Goal: Browse casually

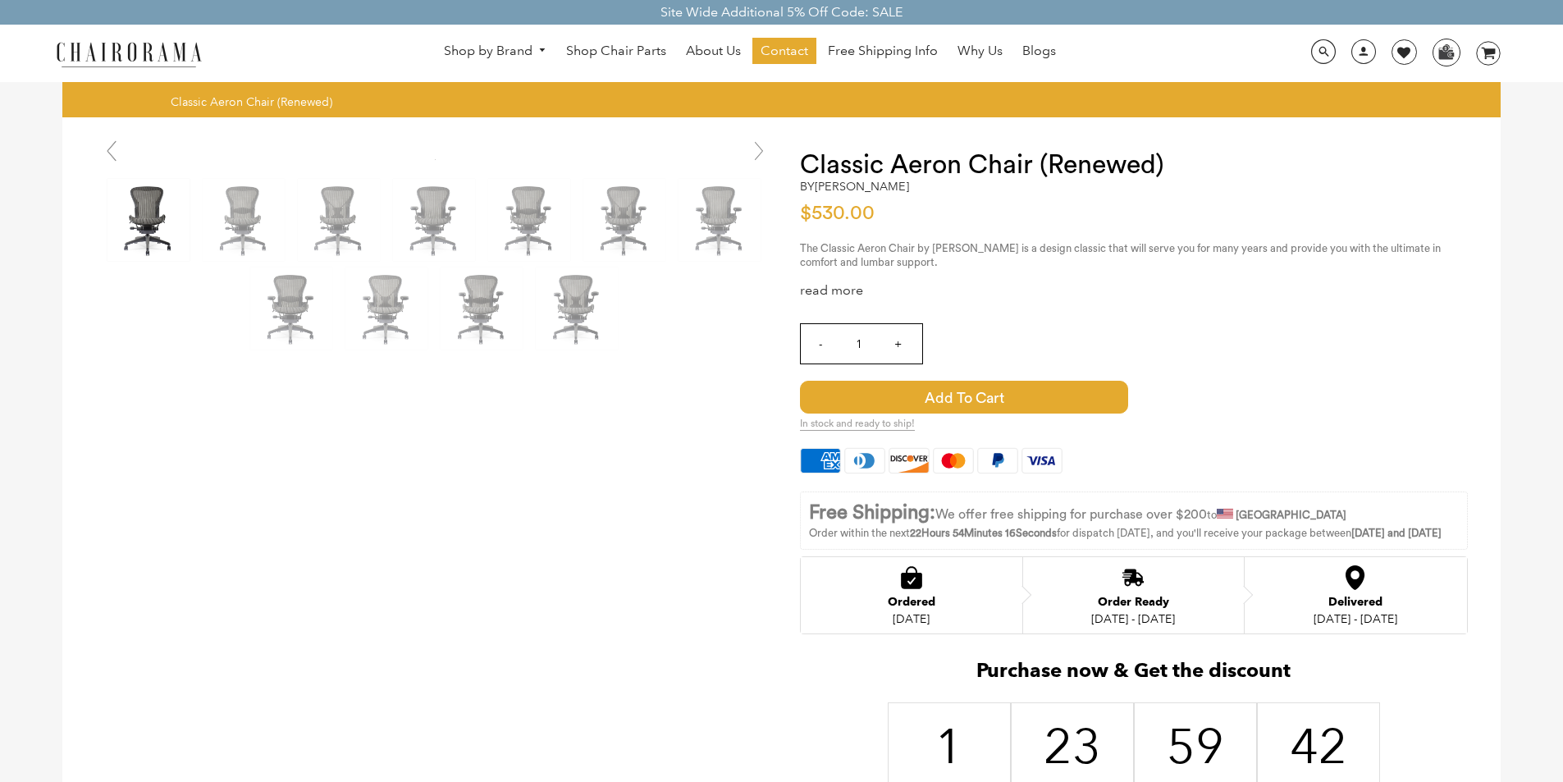
click at [135, 62] on img at bounding box center [129, 53] width 164 height 29
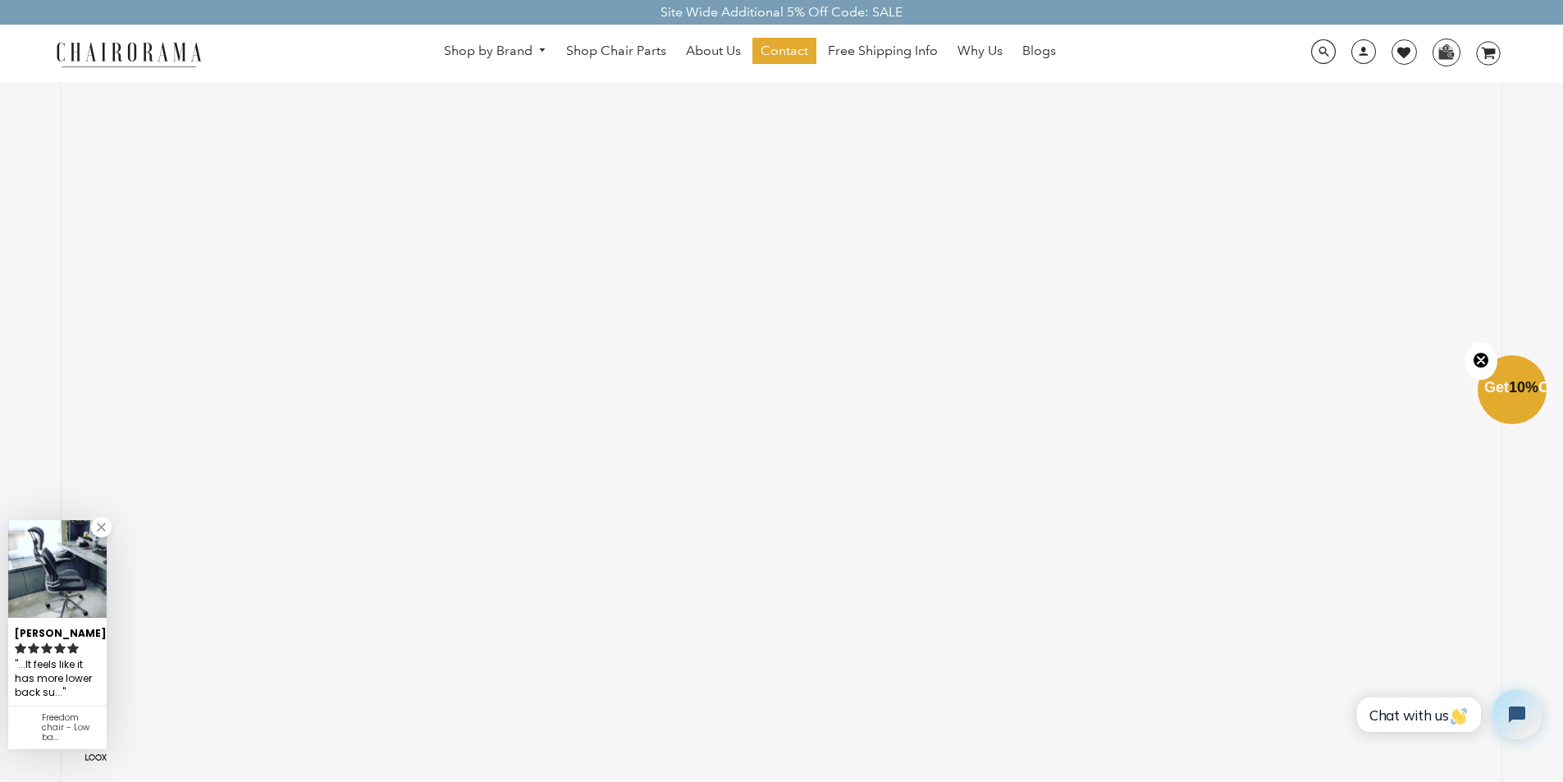
scroll to position [3256, 0]
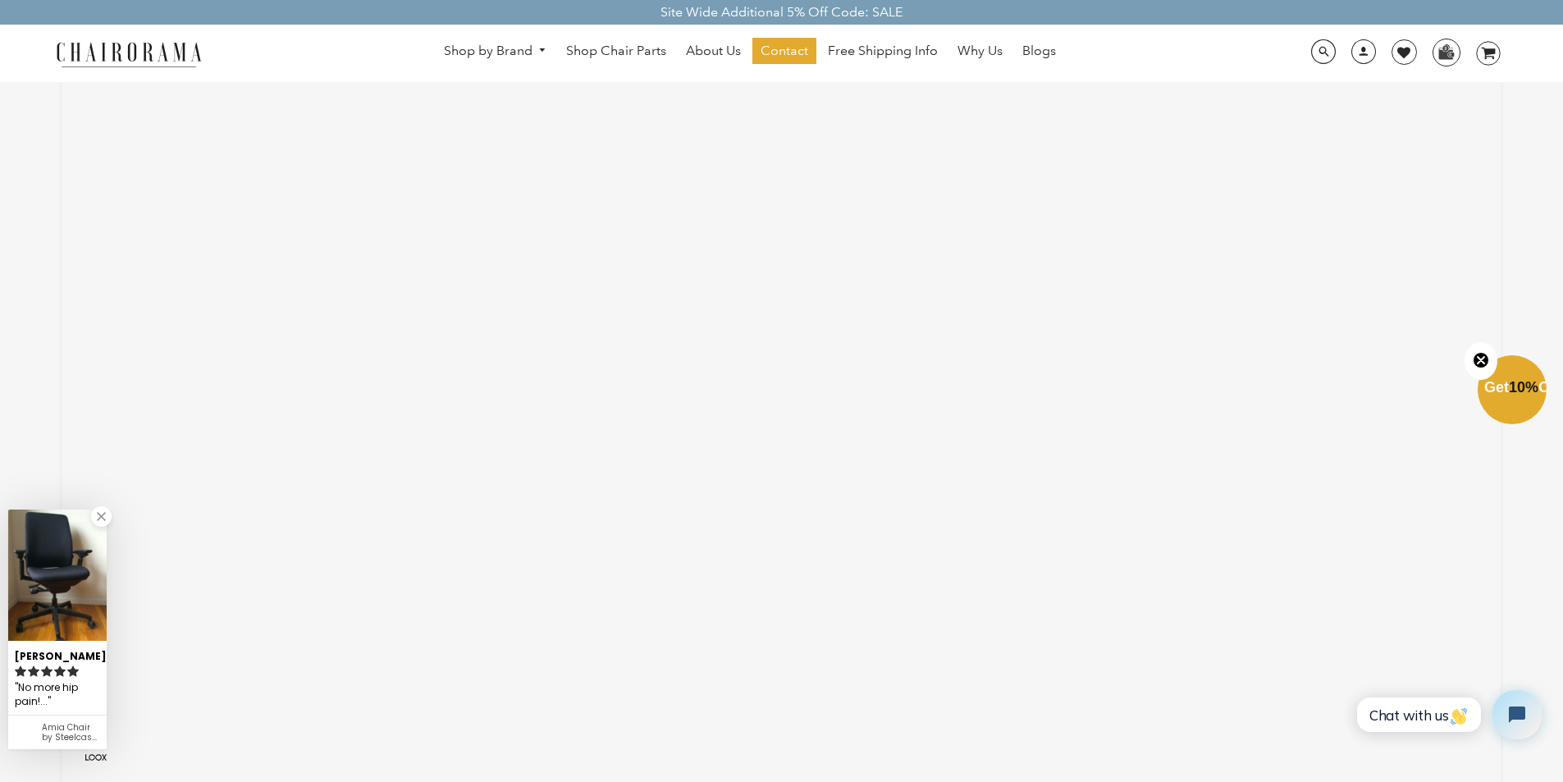
click at [70, 52] on img at bounding box center [129, 53] width 164 height 29
